Goal: Task Accomplishment & Management: Manage account settings

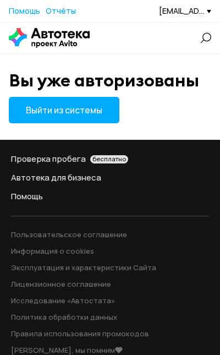
click at [184, 12] on div "[EMAIL_ADDRESS][DOMAIN_NAME]" at bounding box center [185, 11] width 52 height 10
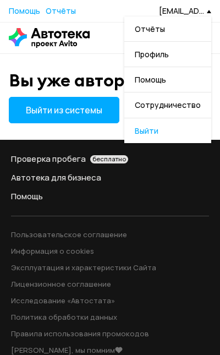
click at [176, 132] on span "Выйти" at bounding box center [167, 130] width 87 height 25
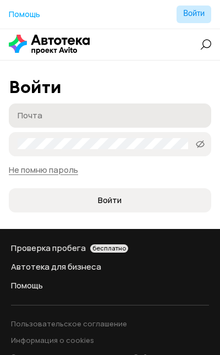
click at [67, 119] on input "Почта" at bounding box center [112, 115] width 188 height 11
click at [105, 118] on input "Почта" at bounding box center [112, 115] width 188 height 11
click at [107, 126] on label "Почта" at bounding box center [110, 116] width 203 height 24
click at [107, 121] on input "Почта" at bounding box center [112, 115] width 188 height 11
click at [110, 112] on input "Почта" at bounding box center [112, 115] width 188 height 11
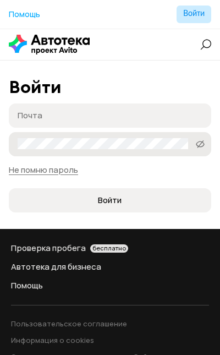
click at [110, 138] on label "Пароль" at bounding box center [110, 144] width 203 height 24
click at [115, 118] on input "Почта" at bounding box center [112, 115] width 188 height 11
click at [121, 118] on input "Почта" at bounding box center [112, 115] width 188 height 11
click at [119, 150] on label "Пароль" at bounding box center [110, 144] width 203 height 24
click at [119, 118] on input "Почта" at bounding box center [112, 115] width 188 height 11
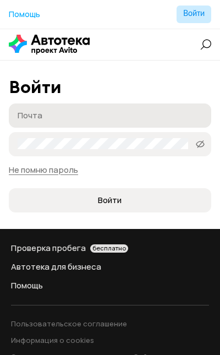
click at [83, 123] on label "Почта" at bounding box center [110, 116] width 203 height 24
click at [83, 121] on input "Почта" at bounding box center [112, 115] width 188 height 11
click at [101, 123] on label "Почта" at bounding box center [110, 116] width 203 height 24
click at [101, 121] on input "Почта" at bounding box center [112, 115] width 188 height 11
click at [101, 136] on label "Пароль" at bounding box center [110, 144] width 203 height 24
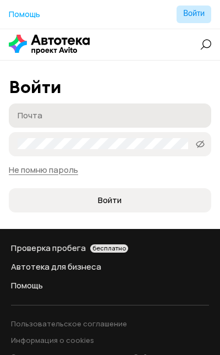
click at [101, 108] on label "Почта" at bounding box center [110, 116] width 203 height 24
click at [101, 110] on input "Почта" at bounding box center [112, 115] width 188 height 11
click at [101, 137] on label "Пароль" at bounding box center [110, 144] width 203 height 24
click at [102, 108] on label "Почта" at bounding box center [110, 116] width 203 height 24
click at [102, 110] on input "Почта" at bounding box center [112, 115] width 188 height 11
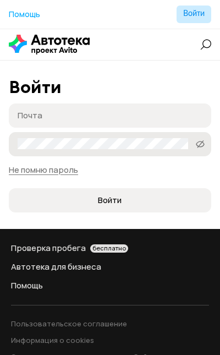
click at [102, 133] on label "Пароль" at bounding box center [110, 144] width 203 height 24
click at [105, 113] on input "Почта" at bounding box center [112, 115] width 188 height 11
click at [111, 104] on label "Почта" at bounding box center [110, 116] width 203 height 24
click at [111, 110] on input "Почта" at bounding box center [112, 115] width 188 height 11
click at [106, 117] on input "Почта" at bounding box center [112, 115] width 188 height 11
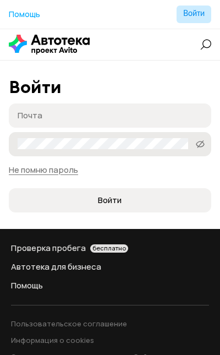
click at [106, 136] on label "Пароль" at bounding box center [110, 144] width 203 height 24
